Goal: Transaction & Acquisition: Download file/media

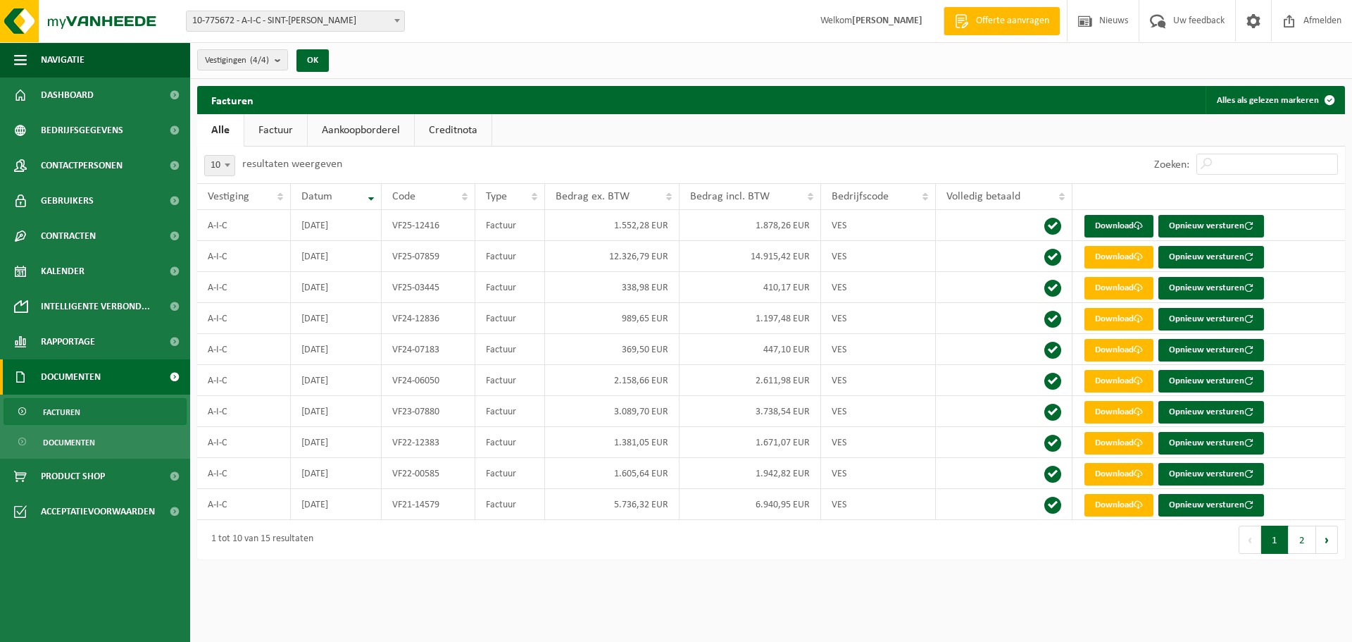
click at [85, 409] on link "Facturen" at bounding box center [95, 411] width 183 height 27
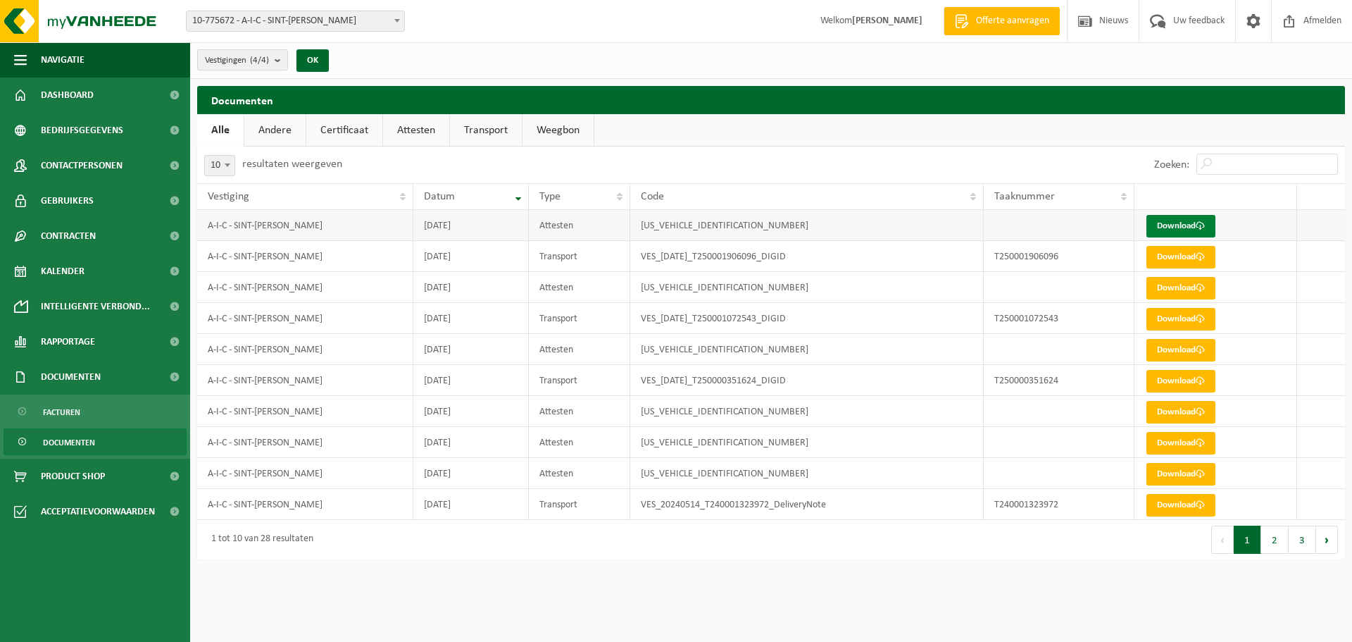
click at [1161, 230] on link "Download" at bounding box center [1181, 226] width 69 height 23
click at [75, 413] on span "Facturen" at bounding box center [61, 412] width 37 height 27
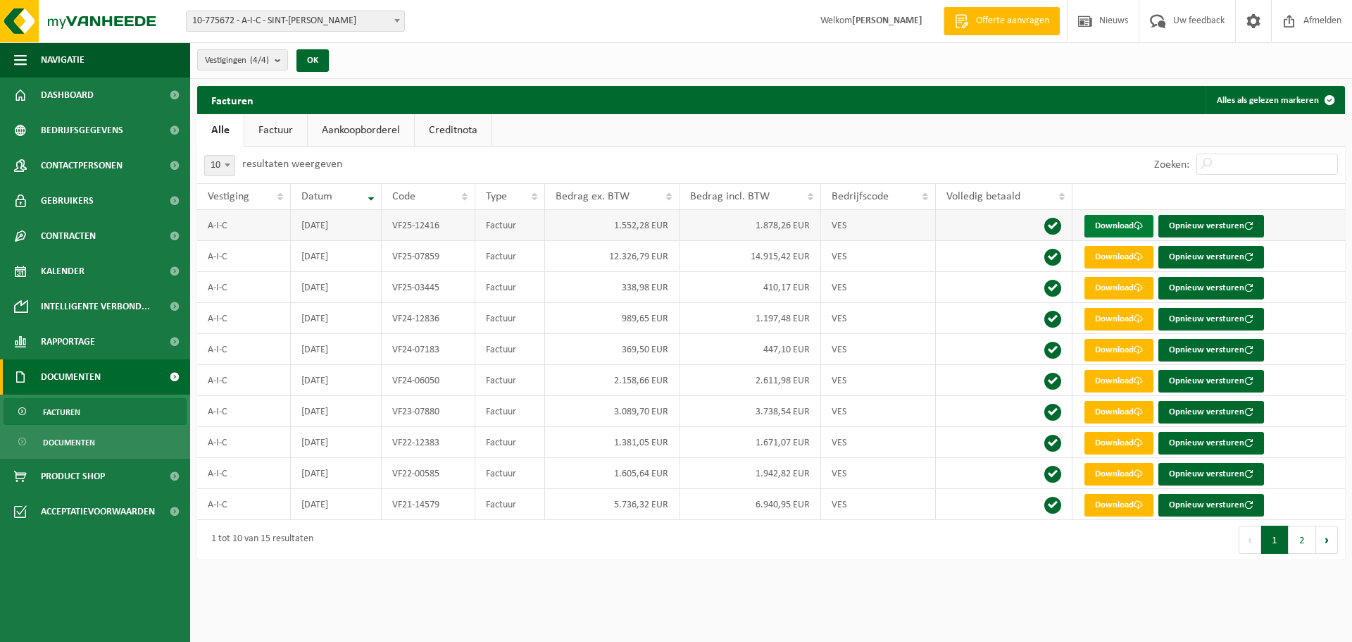
click at [1114, 227] on link "Download" at bounding box center [1119, 226] width 69 height 23
click at [1049, 220] on span at bounding box center [1052, 226] width 17 height 17
click at [98, 437] on link "Documenten" at bounding box center [95, 441] width 183 height 27
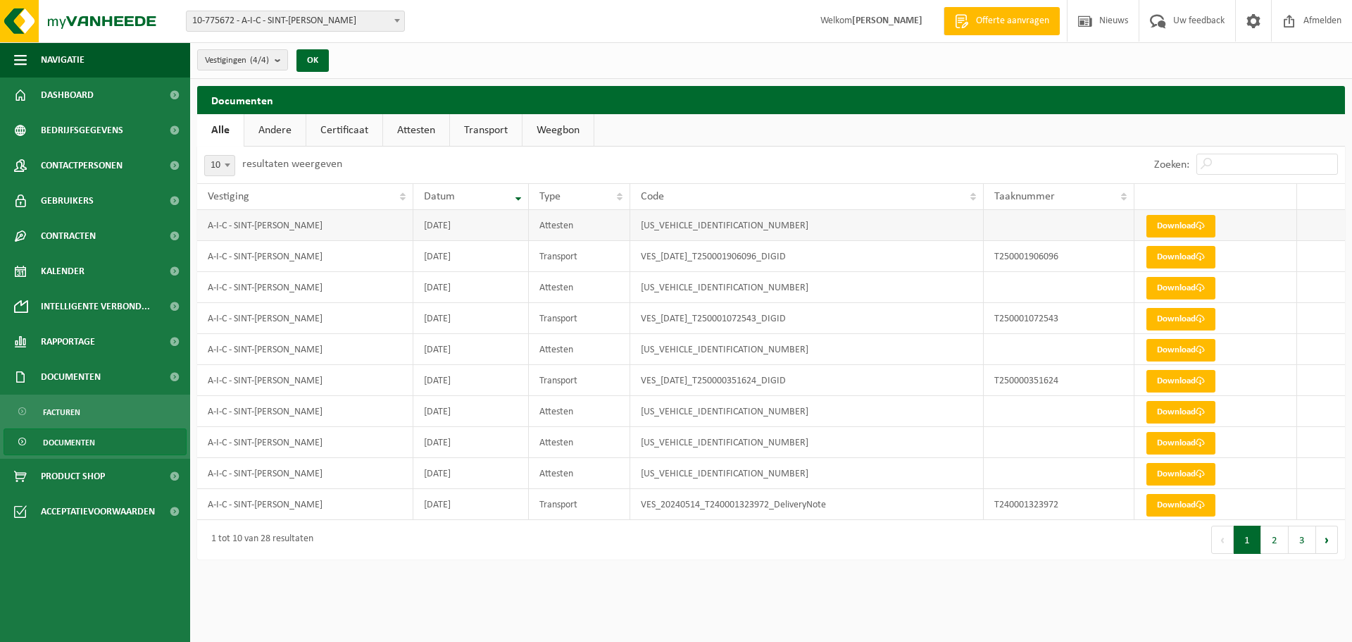
click at [785, 227] on td "[US_VEHICLE_IDENTIFICATION_NUMBER]" at bounding box center [807, 225] width 354 height 31
click at [496, 230] on td "[DATE]" at bounding box center [470, 225] width 115 height 31
click at [554, 261] on td "Transport" at bounding box center [580, 256] width 102 height 31
click at [563, 232] on td "Attesten" at bounding box center [580, 225] width 102 height 31
click at [113, 443] on link "Documenten" at bounding box center [95, 441] width 183 height 27
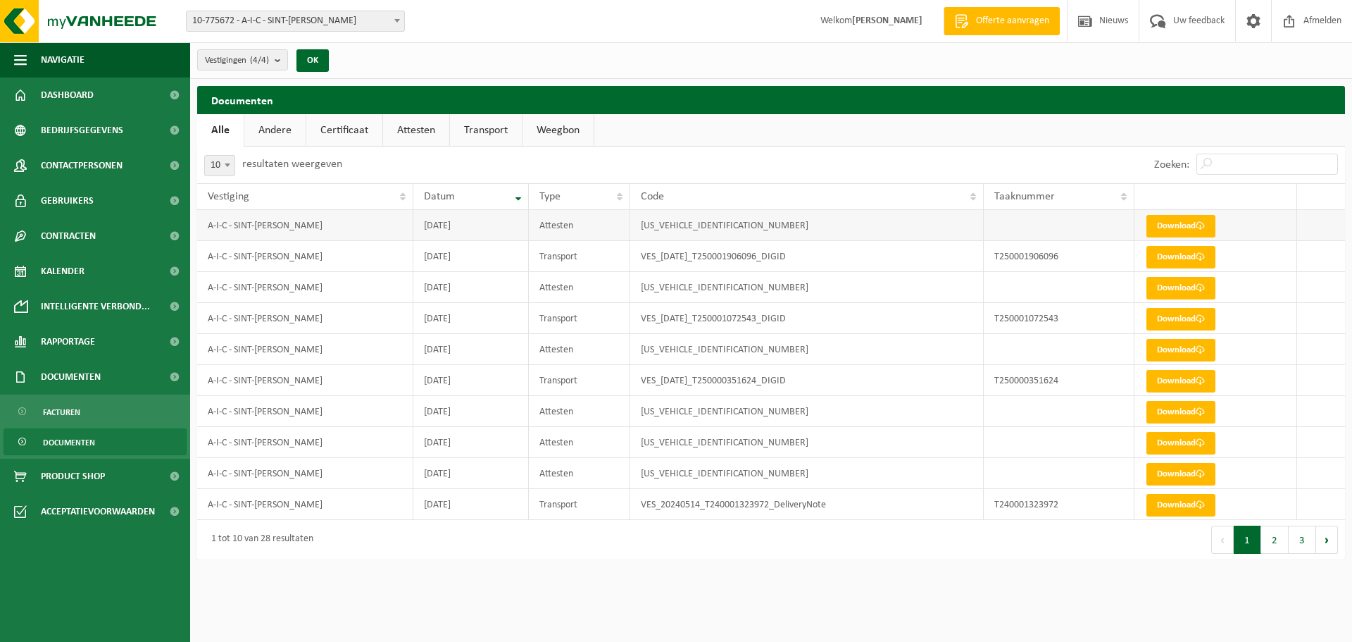
click at [430, 232] on td "2025-08-25" at bounding box center [470, 225] width 115 height 31
click at [95, 426] on ul "Facturen Documenten" at bounding box center [95, 426] width 190 height 64
click at [91, 415] on link "Facturen" at bounding box center [95, 411] width 183 height 27
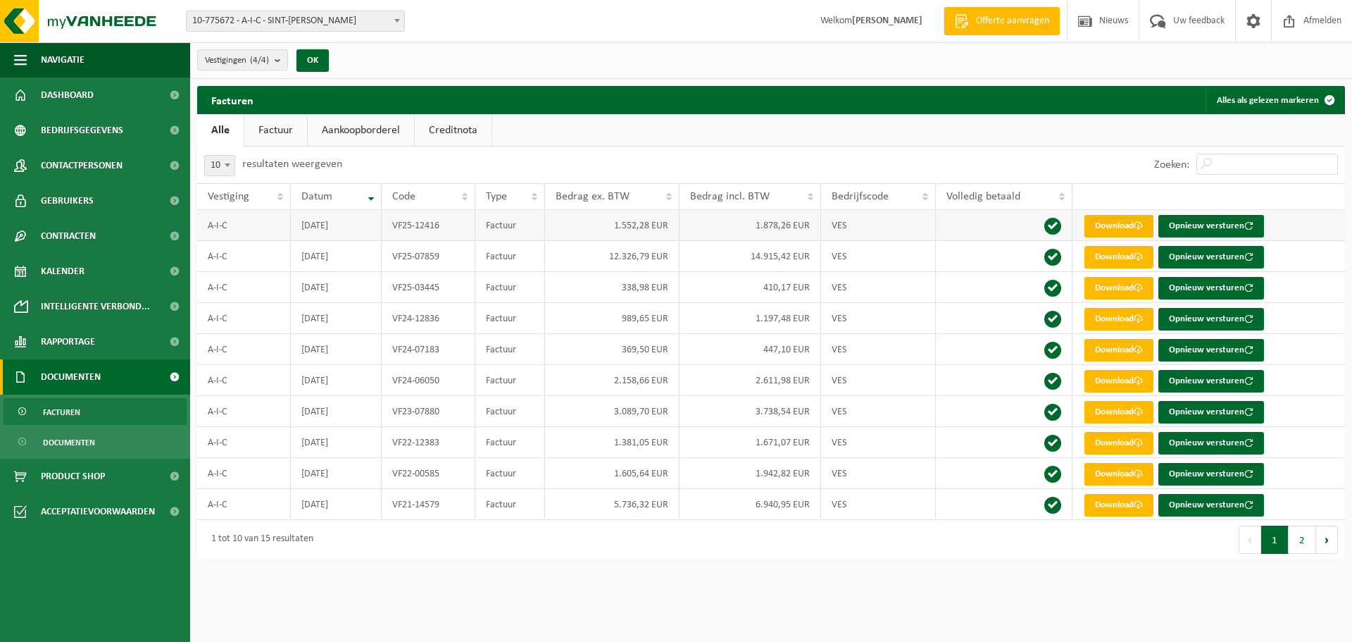
click at [1096, 225] on link "Download" at bounding box center [1119, 226] width 69 height 23
